Goal: Contribute content

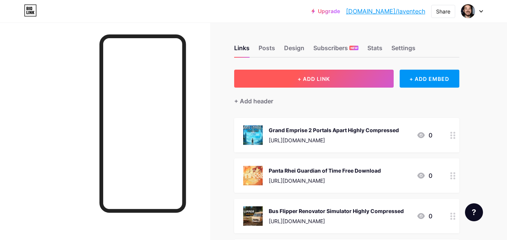
click at [313, 77] on span "+ ADD LINK" at bounding box center [313, 79] width 32 height 6
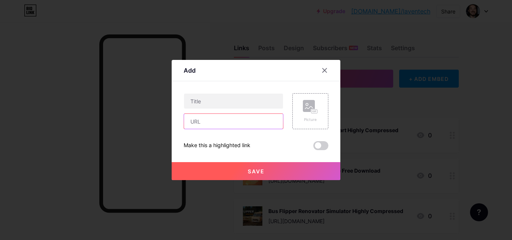
click at [223, 118] on input "text" at bounding box center [233, 121] width 99 height 15
paste input "[URL][DOMAIN_NAME]"
type input "[URL][DOMAIN_NAME]"
click at [306, 105] on rect at bounding box center [309, 106] width 12 height 12
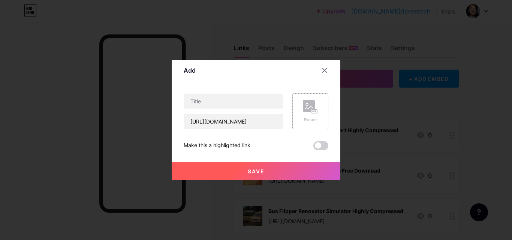
scroll to position [0, 0]
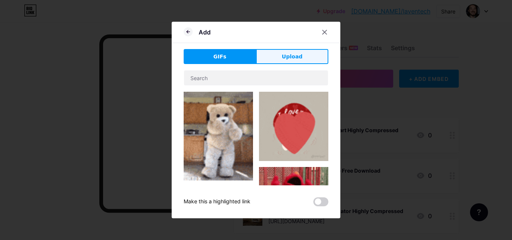
click at [276, 60] on button "Upload" at bounding box center [292, 56] width 72 height 15
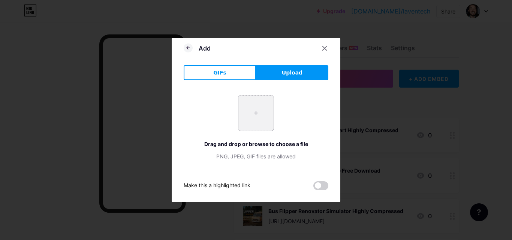
click at [269, 107] on input "file" at bounding box center [255, 113] width 35 height 35
type input "C:\fakepath\header_1_11zon.webp"
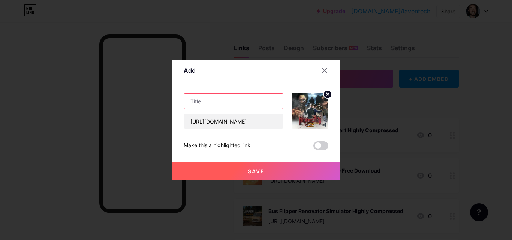
click at [251, 100] on input "text" at bounding box center [233, 101] width 99 height 15
paste input "The House of Dead 2 Remake PC Game"
type input "The House of Dead 2 Remake PC Game"
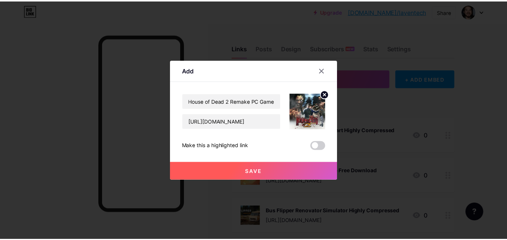
scroll to position [0, 0]
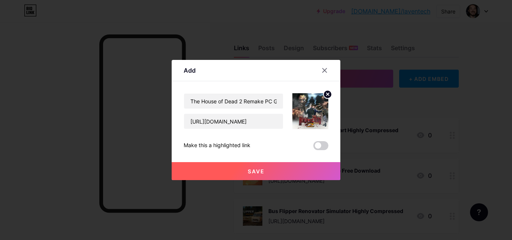
click at [253, 172] on span "Save" at bounding box center [256, 171] width 17 height 6
